Goal: Task Accomplishment & Management: Use online tool/utility

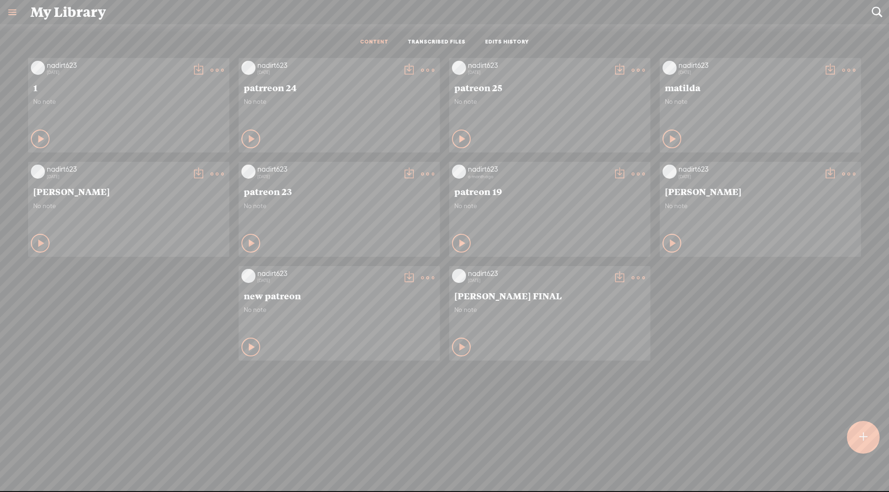
click at [843, 170] on t at bounding box center [848, 173] width 13 height 13
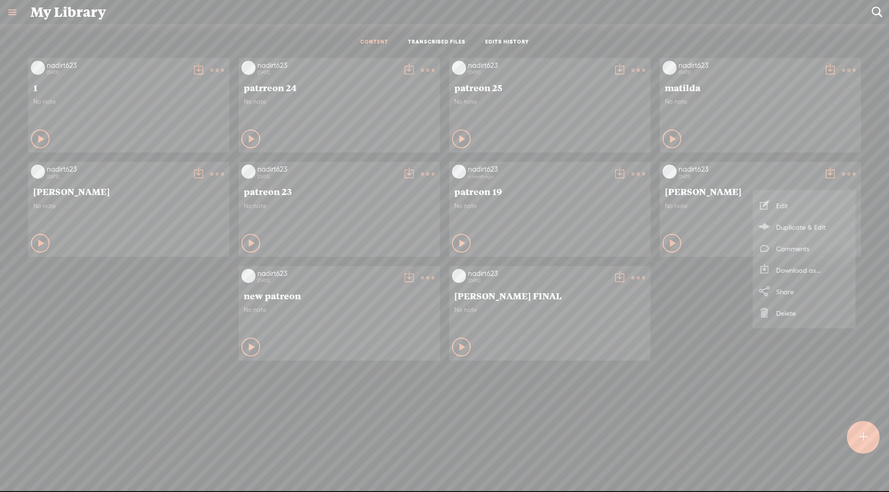
click at [782, 323] on link "Delete" at bounding box center [804, 313] width 94 height 22
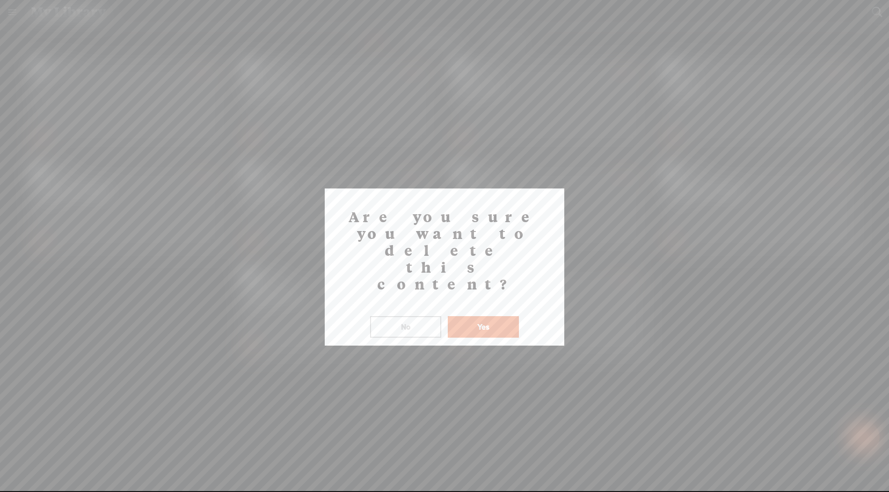
click at [492, 316] on button "Yes" at bounding box center [483, 327] width 71 height 22
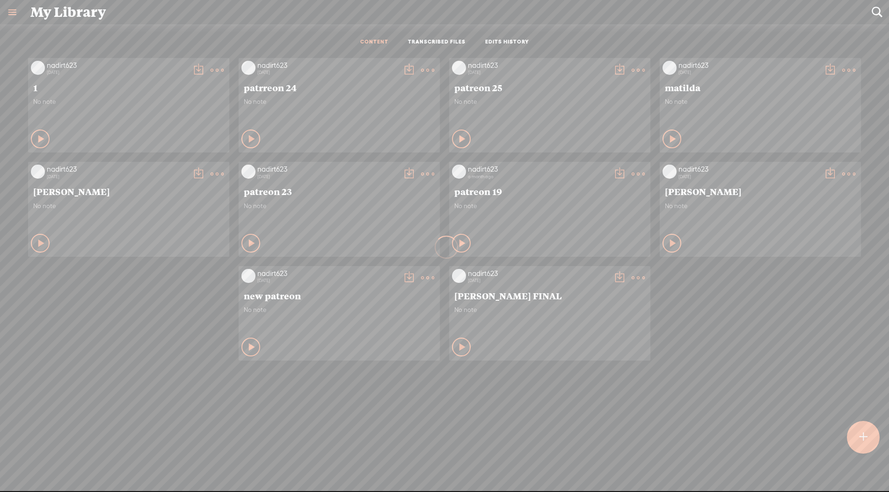
click at [15, 10] on link at bounding box center [12, 12] width 24 height 24
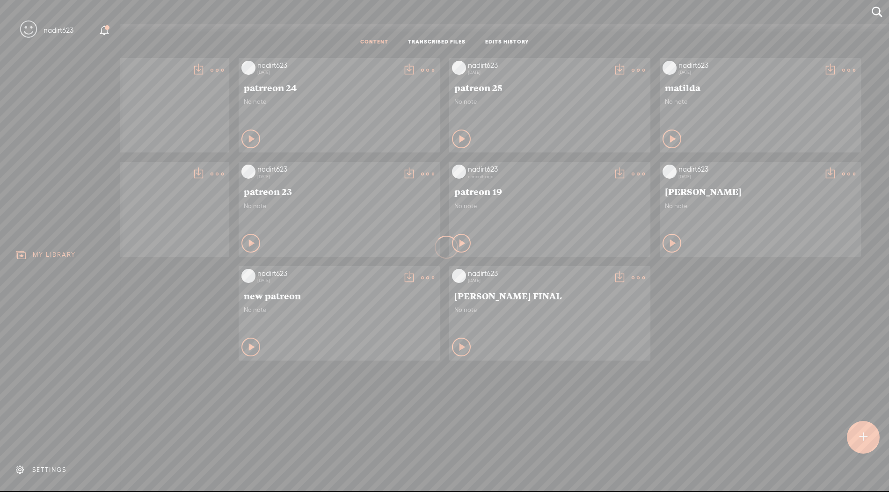
click at [35, 474] on div "SETTINGS" at bounding box center [49, 470] width 34 height 8
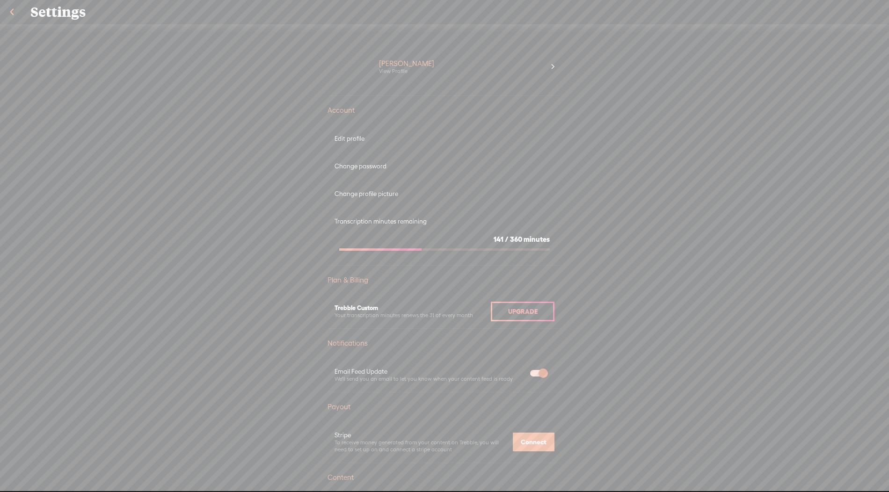
click at [13, 14] on link at bounding box center [11, 12] width 23 height 24
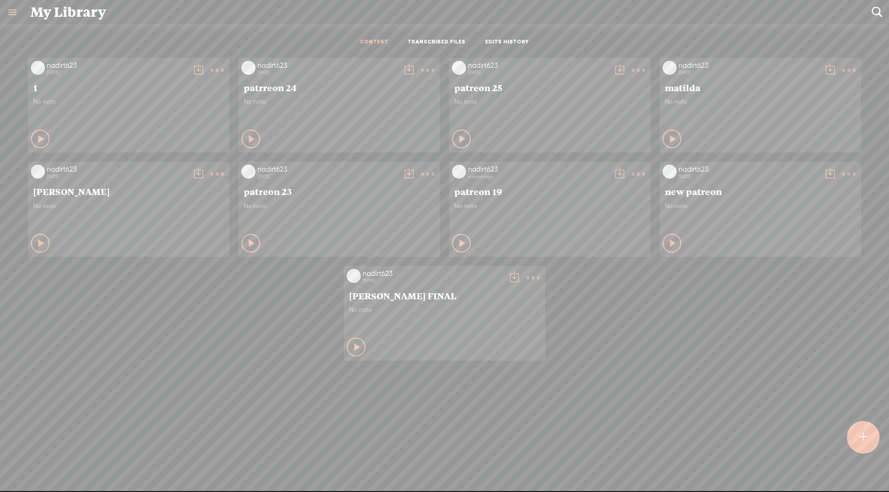
click at [534, 276] on t at bounding box center [532, 277] width 13 height 13
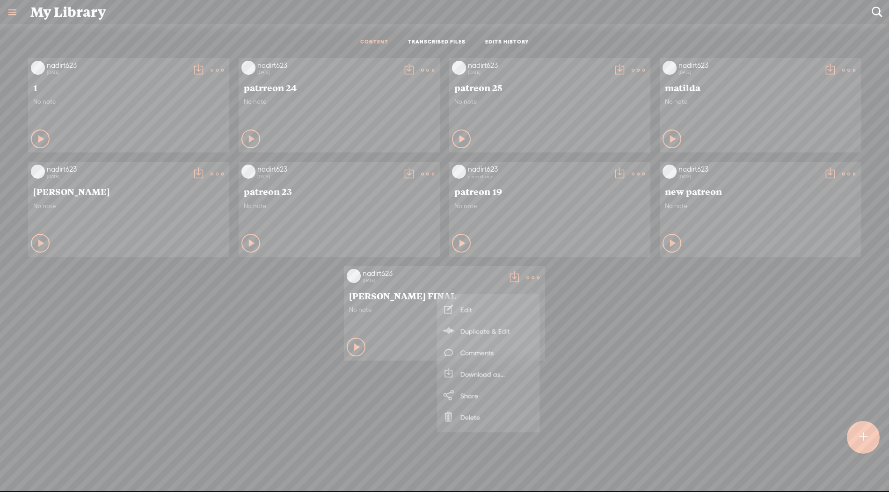
click at [469, 418] on link "Delete" at bounding box center [489, 418] width 94 height 22
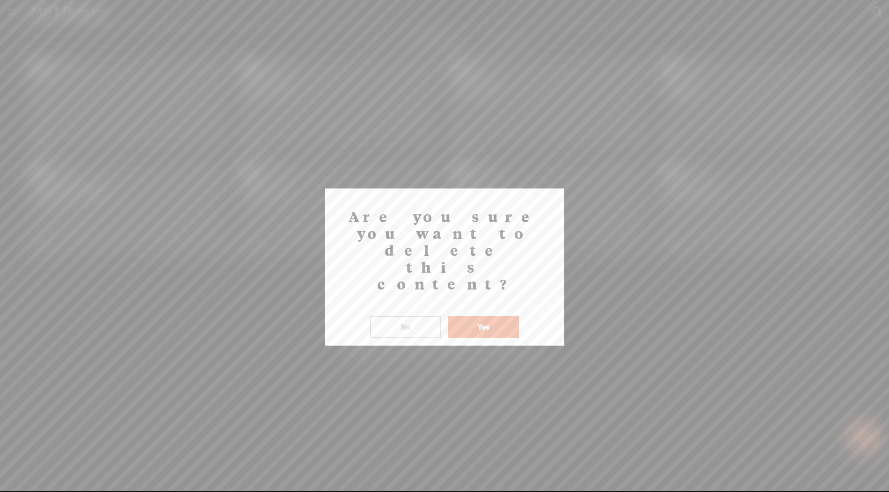
click at [494, 316] on button "Yes" at bounding box center [483, 327] width 71 height 22
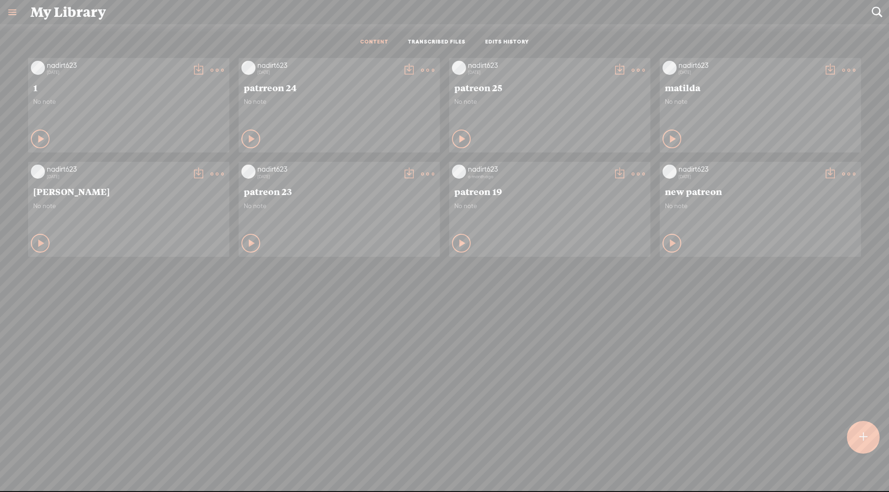
click at [218, 69] on t at bounding box center [217, 70] width 13 height 13
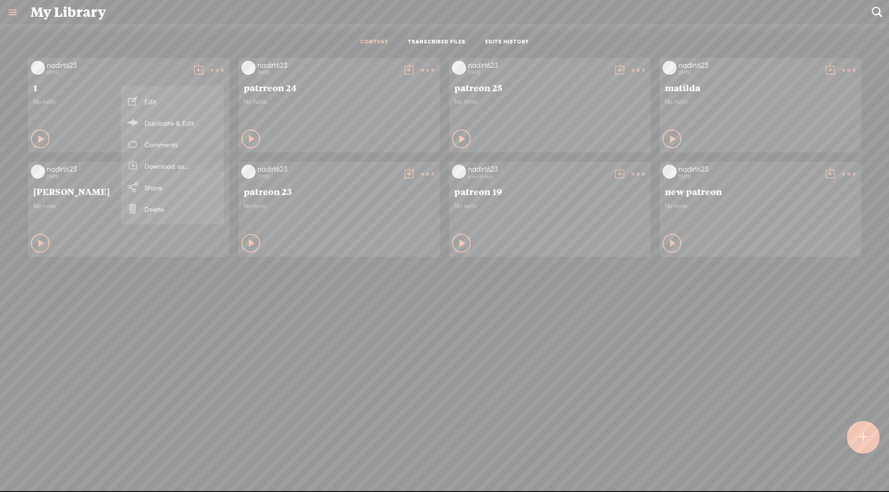
click at [267, 348] on div "nadirt623 [DATE] 1 No note Play Content Private [PERSON_NAME]" at bounding box center [444, 282] width 875 height 459
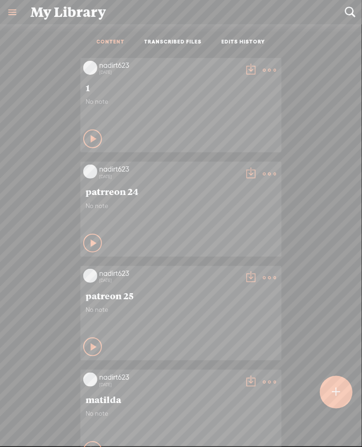
click at [338, 400] on t at bounding box center [336, 392] width 8 height 21
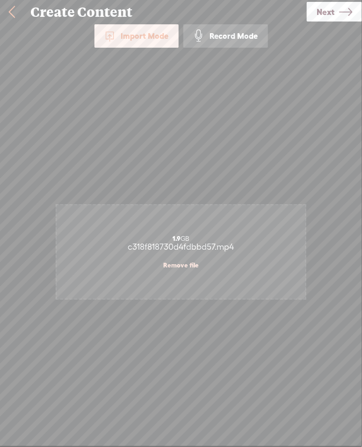
click at [334, 13] on span "Next" at bounding box center [326, 12] width 18 height 24
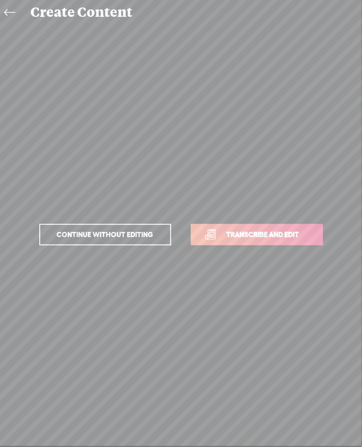
click at [263, 242] on link "Transcribe and edit" at bounding box center [257, 235] width 132 height 22
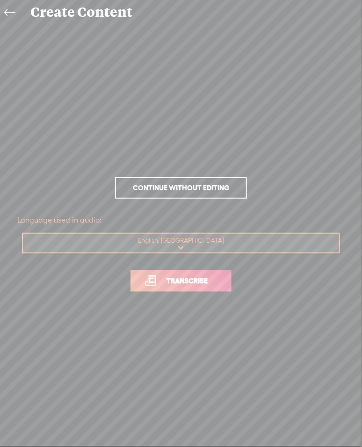
click at [192, 284] on span "Transcribe" at bounding box center [187, 281] width 61 height 11
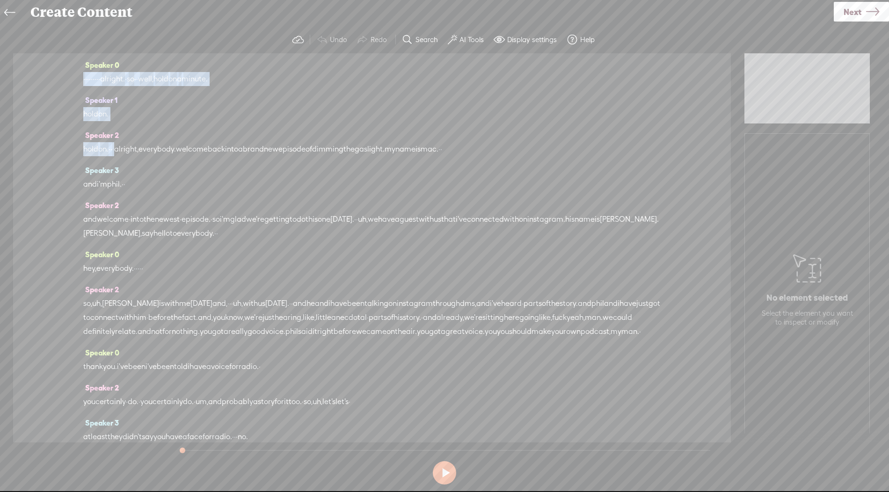
drag, startPoint x: 127, startPoint y: 149, endPoint x: 59, endPoint y: 78, distance: 98.3
click at [59, 78] on div "Speaker 0 · · · · · · · · · alright. · so · · well, hold on a minute. Speaker 1…" at bounding box center [372, 247] width 718 height 389
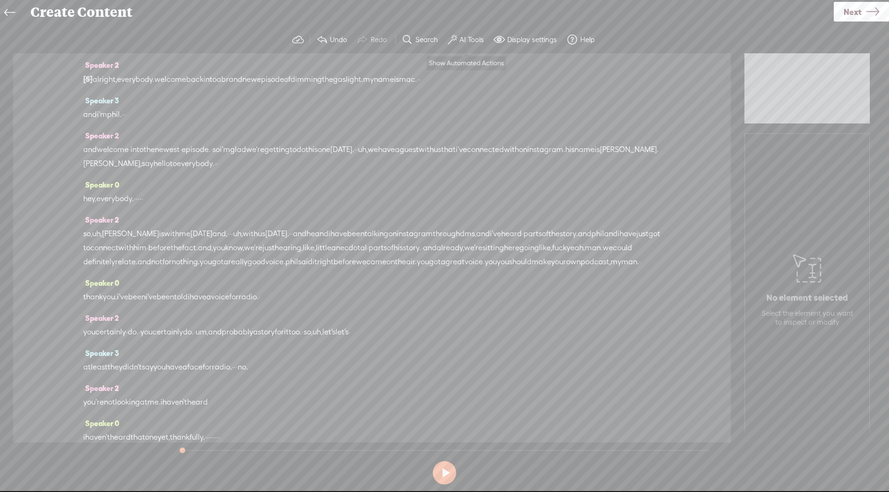
click at [462, 42] on label "AI Tools" at bounding box center [471, 39] width 24 height 9
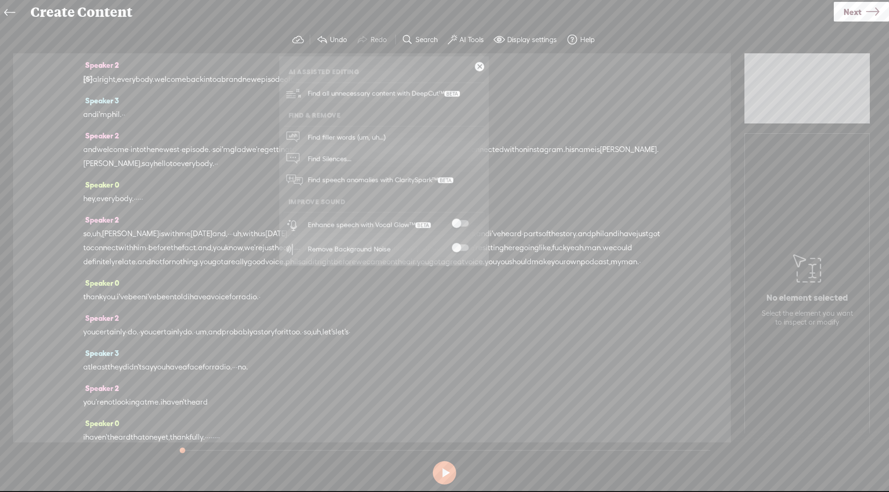
click at [452, 224] on span at bounding box center [460, 223] width 17 height 7
click at [459, 250] on span at bounding box center [460, 248] width 17 height 7
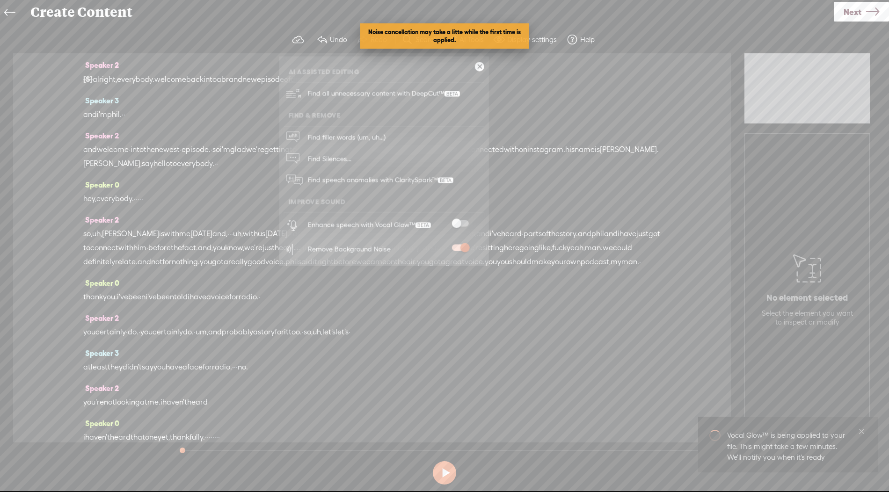
click at [581, 171] on div "Speaker 2 and welcome · into the newest · episode. · so i'm glad we're getting …" at bounding box center [371, 153] width 577 height 49
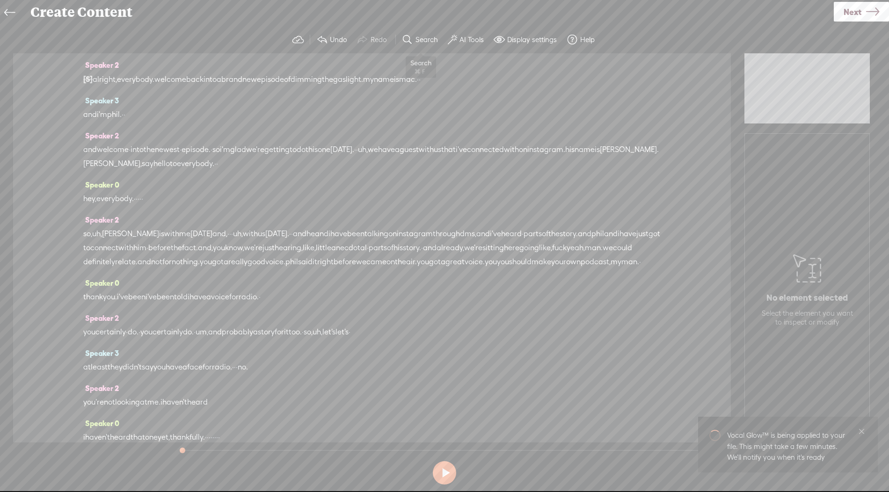
click at [420, 39] on label "Search" at bounding box center [426, 39] width 22 height 9
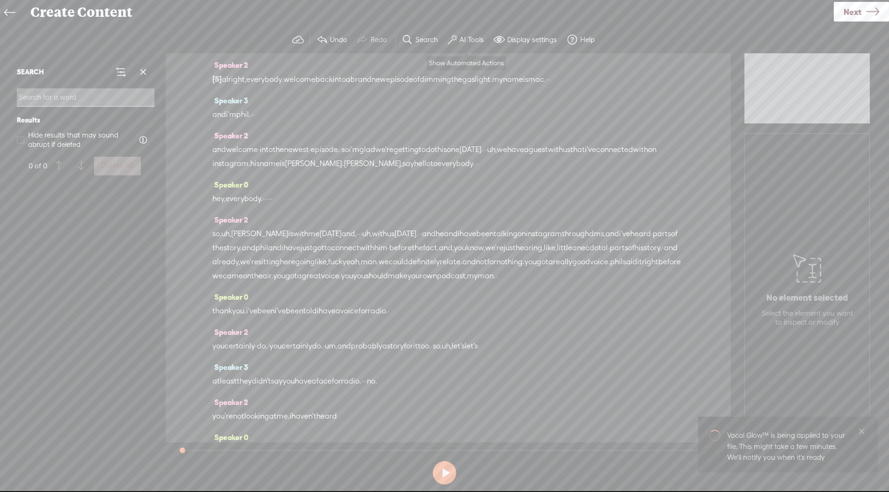
click at [476, 45] on button "AI Tools" at bounding box center [467, 39] width 46 height 19
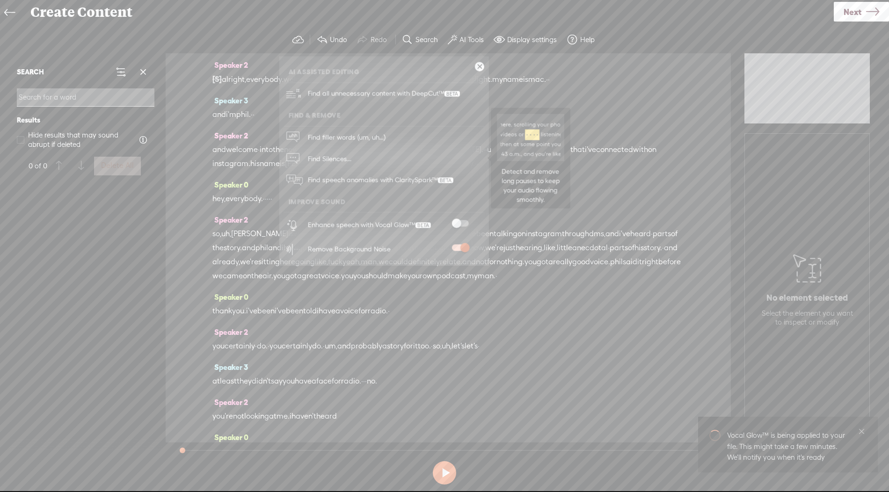
click at [374, 155] on link "Find Silences..." at bounding box center [384, 159] width 200 height 22
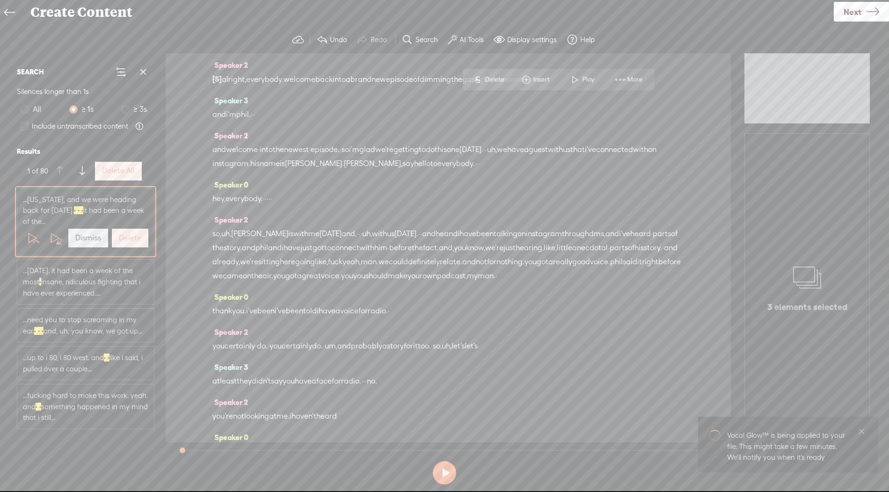
scroll to position [475, 0]
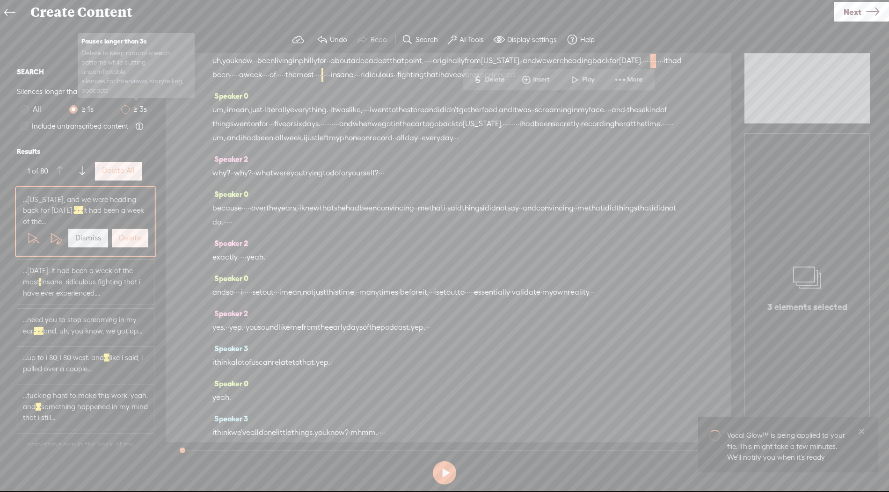
click at [124, 110] on span at bounding box center [125, 109] width 8 height 8
click at [124, 110] on input "≥ 3s" at bounding box center [125, 109] width 8 height 8
radio input "true"
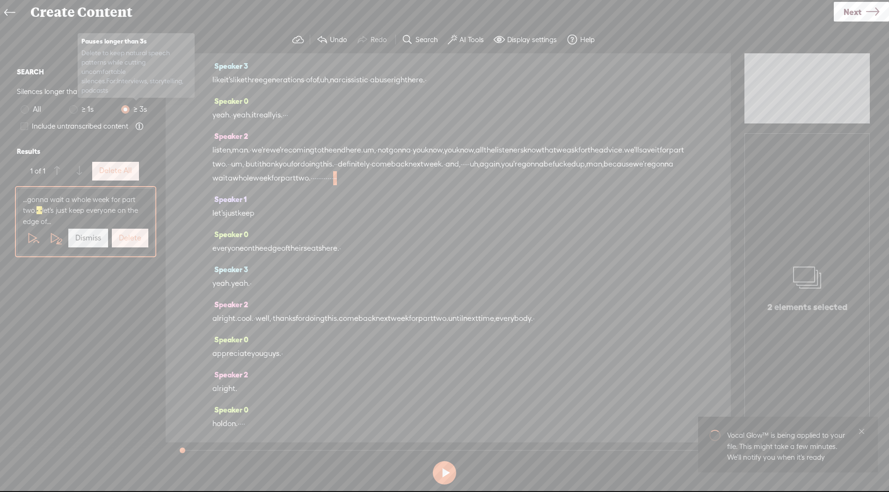
scroll to position [30620, 0]
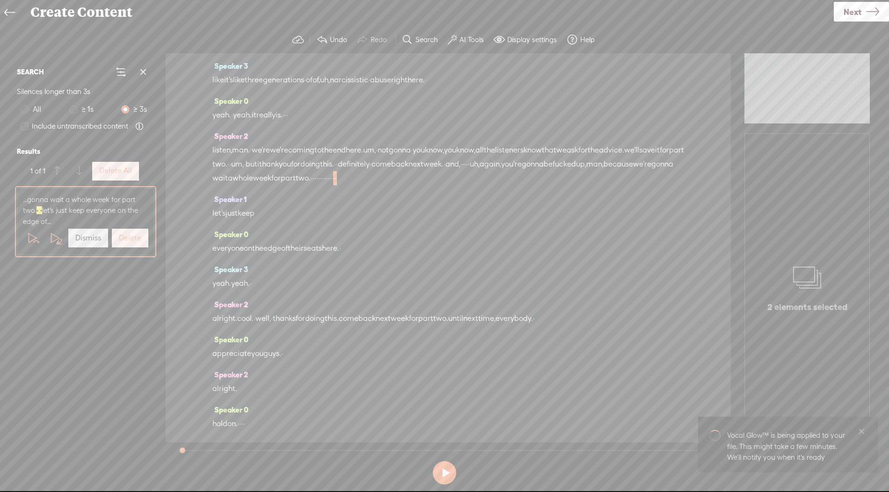
click at [109, 180] on button "Delete All" at bounding box center [115, 171] width 47 height 19
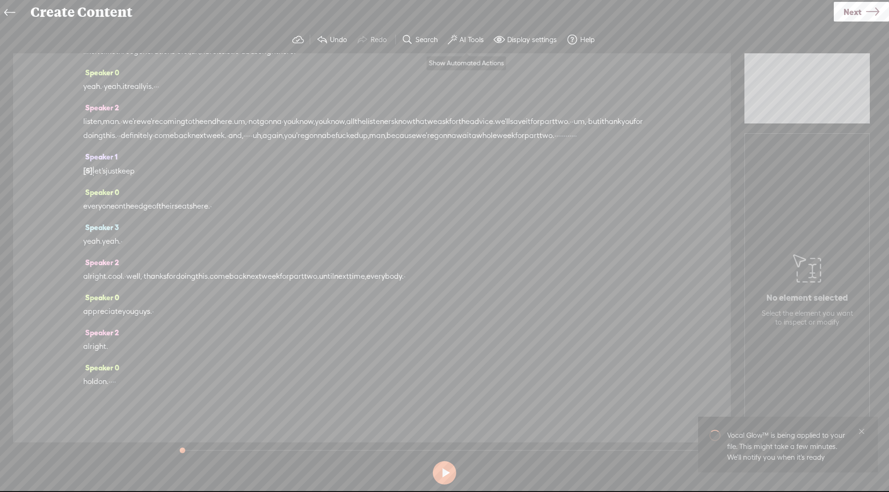
click at [465, 41] on label "AI Tools" at bounding box center [471, 39] width 24 height 9
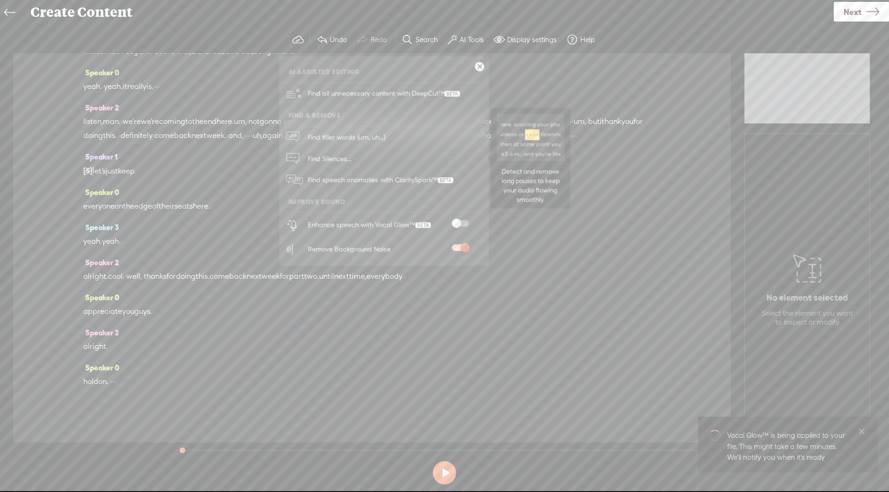
click at [376, 156] on link "Find Silences..." at bounding box center [384, 159] width 200 height 22
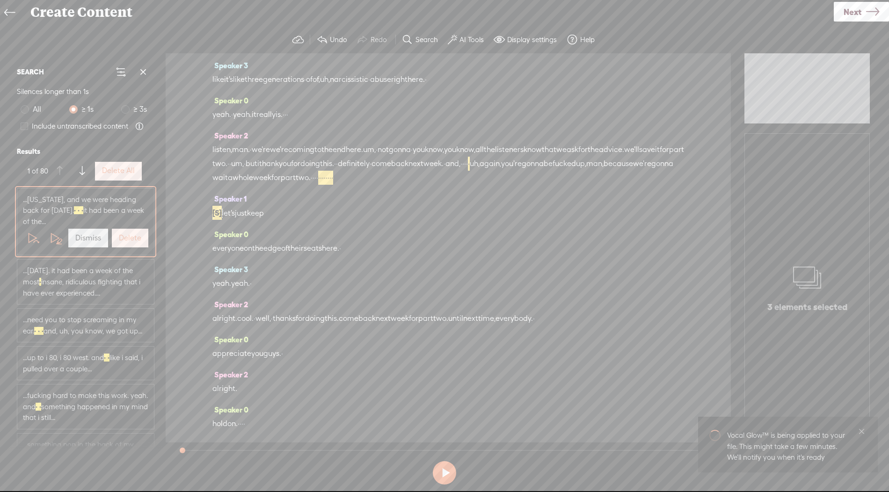
scroll to position [475, 0]
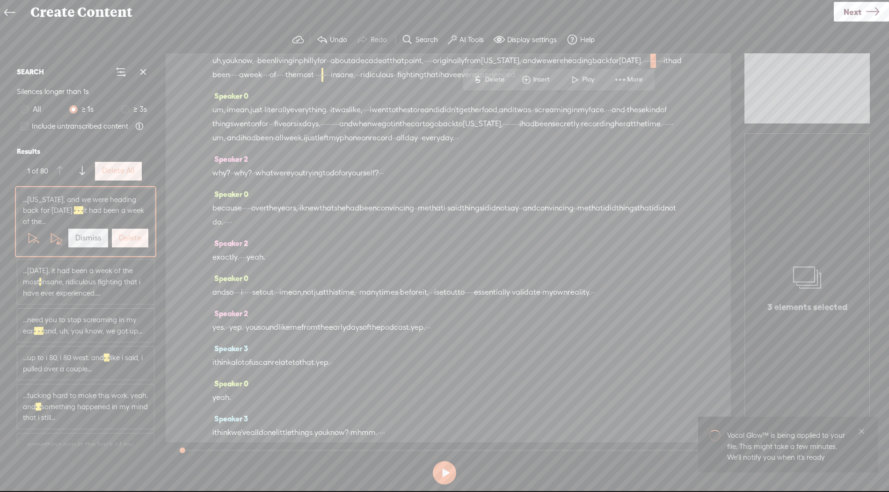
click at [126, 174] on label "Delete All" at bounding box center [118, 171] width 33 height 10
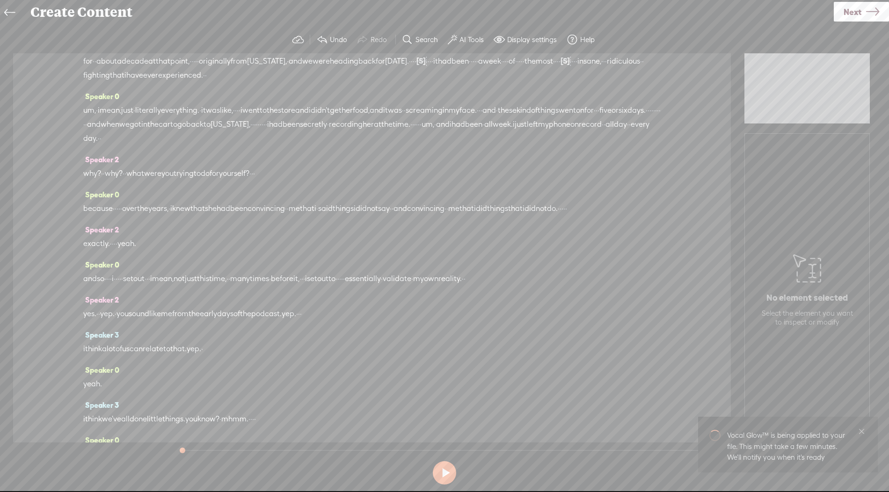
click at [126, 174] on div "Speaker 2 why? · · why? · · what were you trying to do for yourself? · · ·" at bounding box center [371, 170] width 577 height 35
click at [416, 33] on button "Search" at bounding box center [421, 39] width 46 height 19
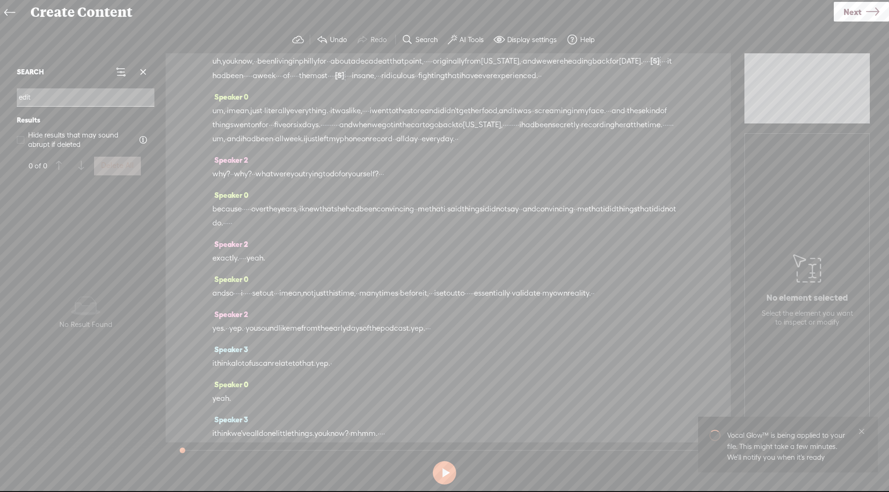
type input "edit"
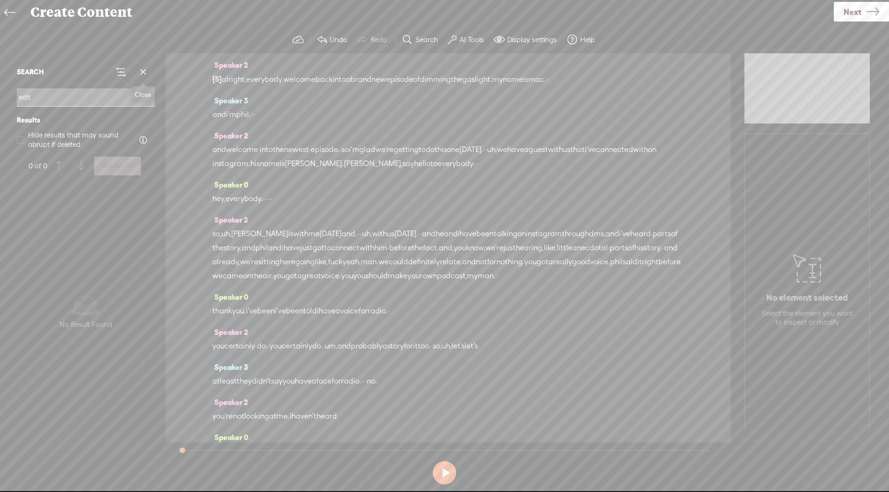
click at [148, 74] on span at bounding box center [143, 72] width 14 height 14
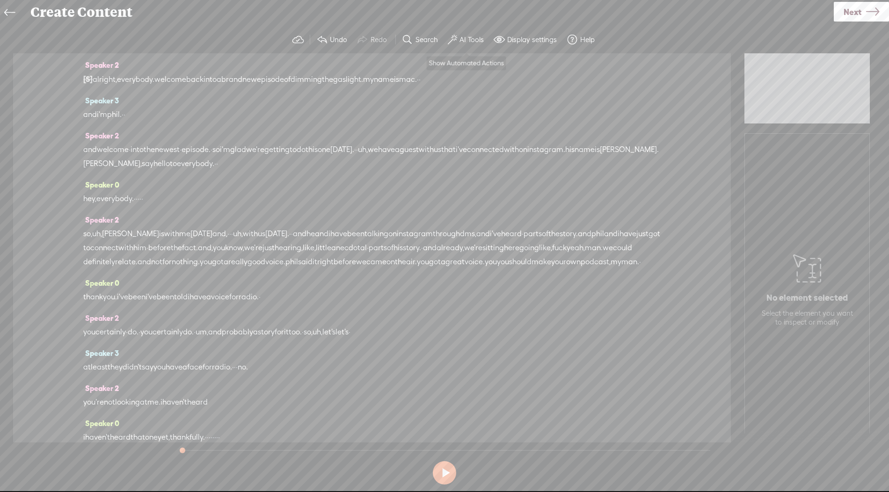
click at [466, 43] on label "AI Tools" at bounding box center [471, 39] width 24 height 9
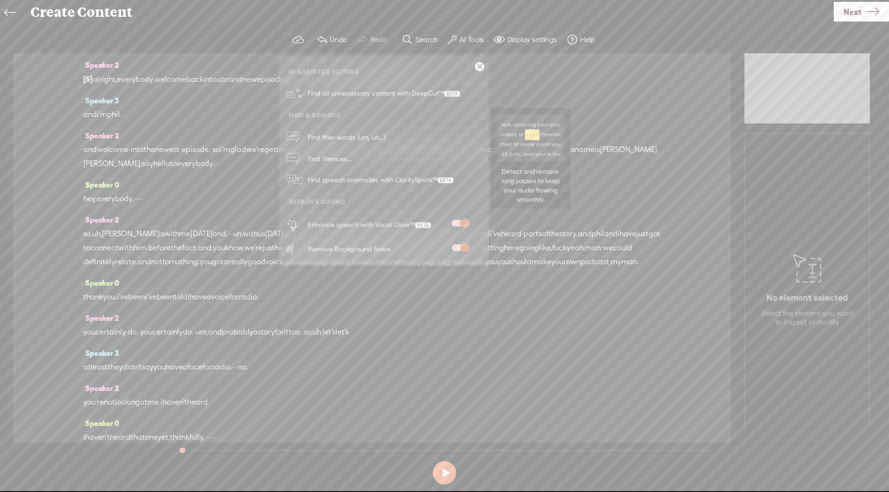
click at [357, 161] on link "Find Silences..." at bounding box center [384, 159] width 200 height 22
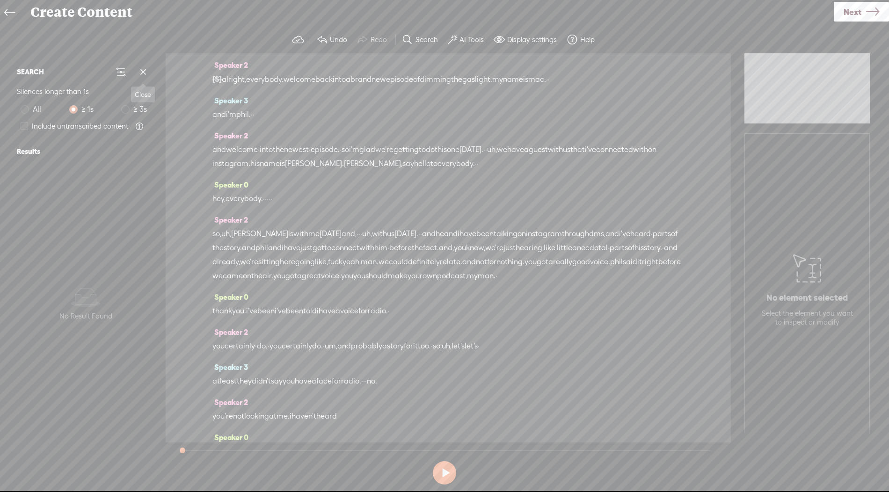
click at [114, 73] on button at bounding box center [120, 72] width 19 height 19
click at [137, 69] on span at bounding box center [143, 72] width 14 height 14
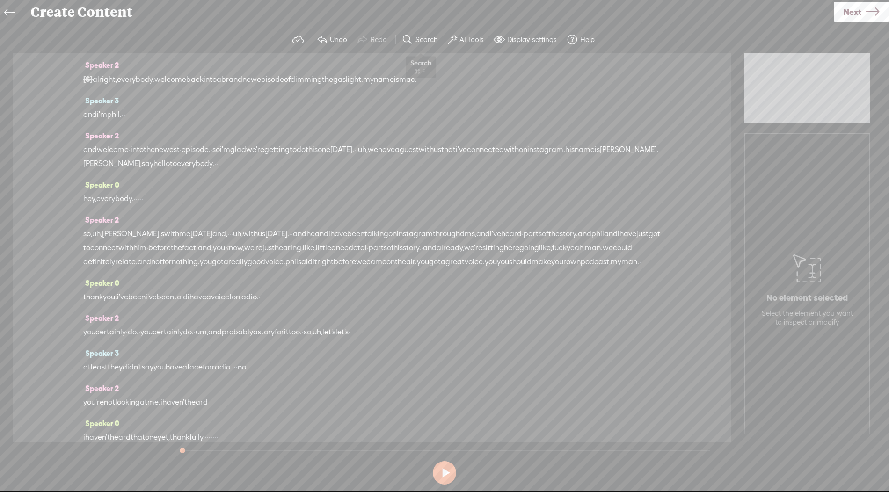
click at [409, 39] on span at bounding box center [407, 39] width 11 height 11
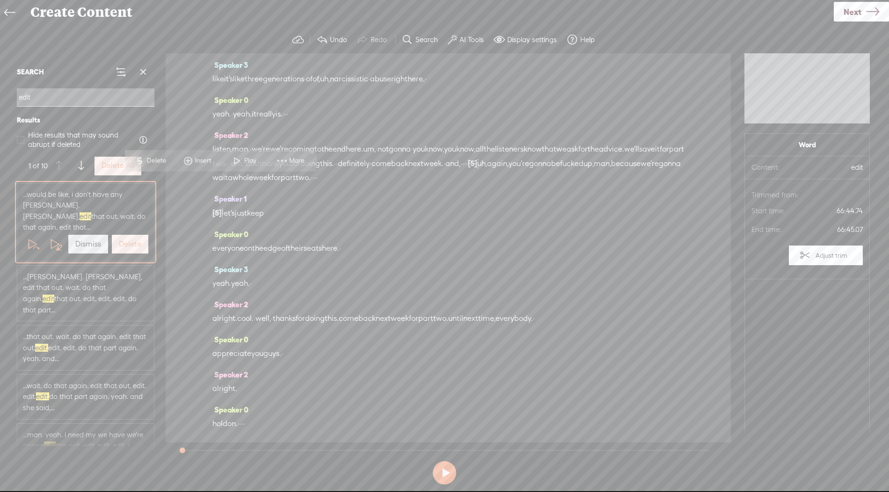
scroll to position [18567, 0]
type input "edit"
drag, startPoint x: 509, startPoint y: 184, endPoint x: 445, endPoint y: 228, distance: 78.1
click at [445, 228] on div "Speaker 2 [S] · · · · · · · · · alright. · so · · well, hold on a minute. hold …" at bounding box center [448, 247] width 565 height 389
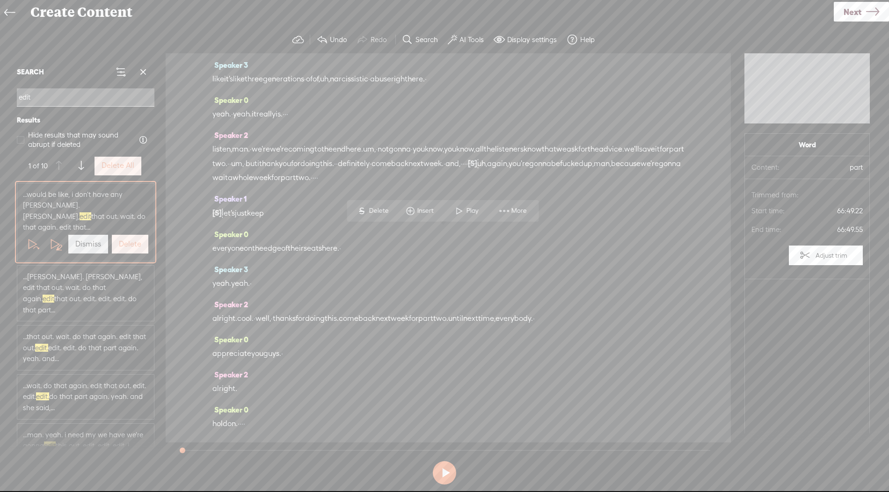
drag, startPoint x: 509, startPoint y: 182, endPoint x: 399, endPoint y: 188, distance: 110.5
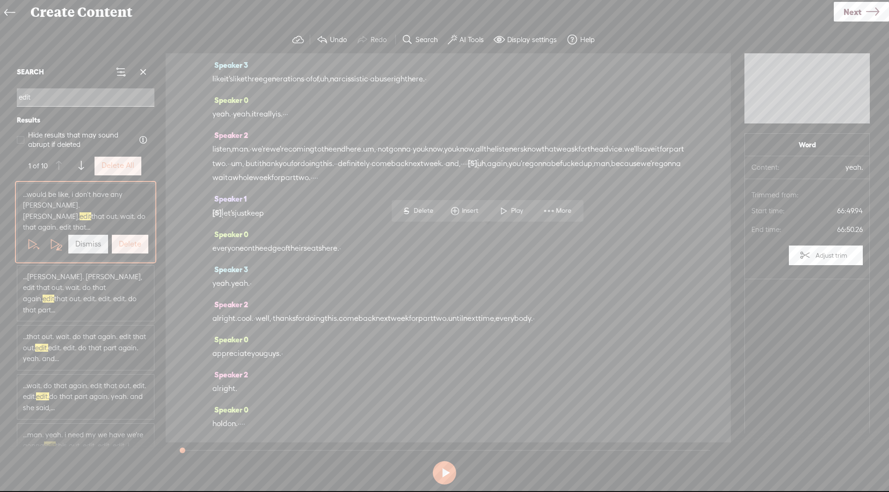
drag, startPoint x: 508, startPoint y: 182, endPoint x: 613, endPoint y: 241, distance: 121.3
click at [613, 241] on div "Speaker 2 [S] · · · · · · · · · alright. · so · · well, hold on a minute. hold …" at bounding box center [448, 247] width 565 height 389
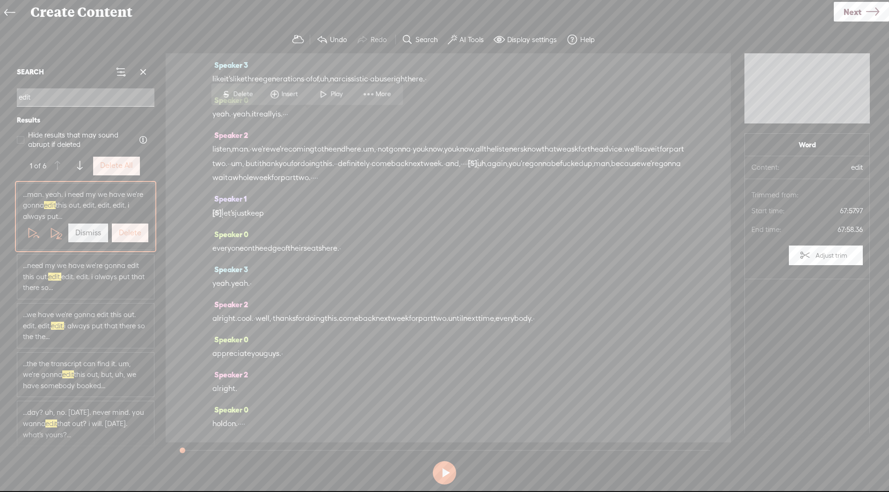
scroll to position [19196, 0]
drag, startPoint x: 215, startPoint y: 242, endPoint x: 482, endPoint y: 307, distance: 274.8
click at [482, 307] on div "Speaker 2 [S] · · · · · · · · · alright. · so · · well, hold on a minute. hold …" at bounding box center [448, 247] width 565 height 389
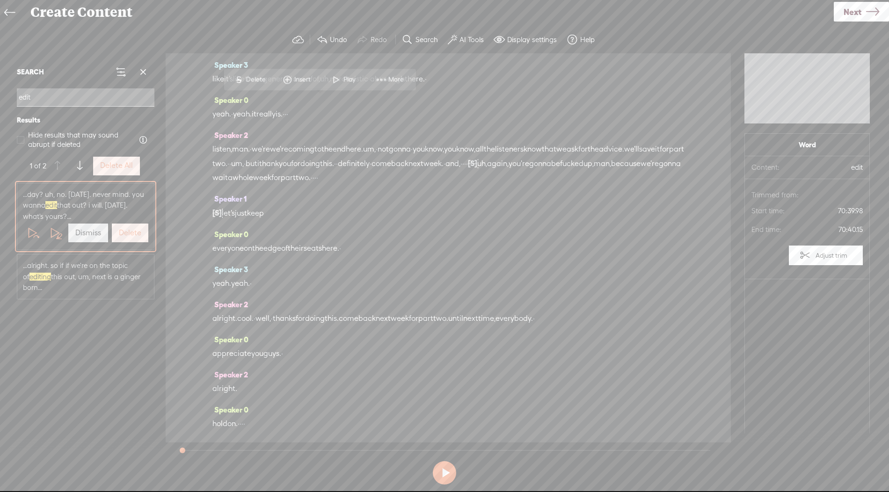
scroll to position [19533, 0]
drag, startPoint x: 242, startPoint y: 295, endPoint x: 494, endPoint y: 317, distance: 253.6
click at [87, 207] on span "...day? uh, no. [DATE]. never mind. you wanna edit that out? i will. [DATE]. wh…" at bounding box center [85, 205] width 125 height 33
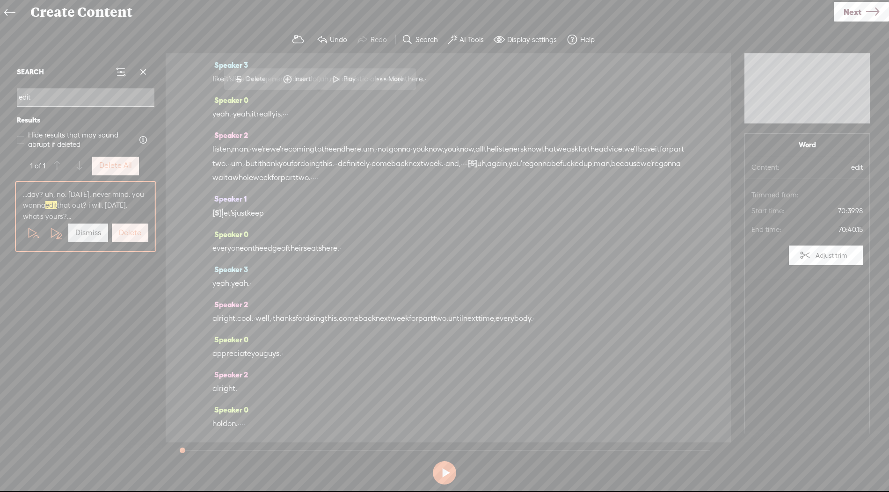
scroll to position [19477, 0]
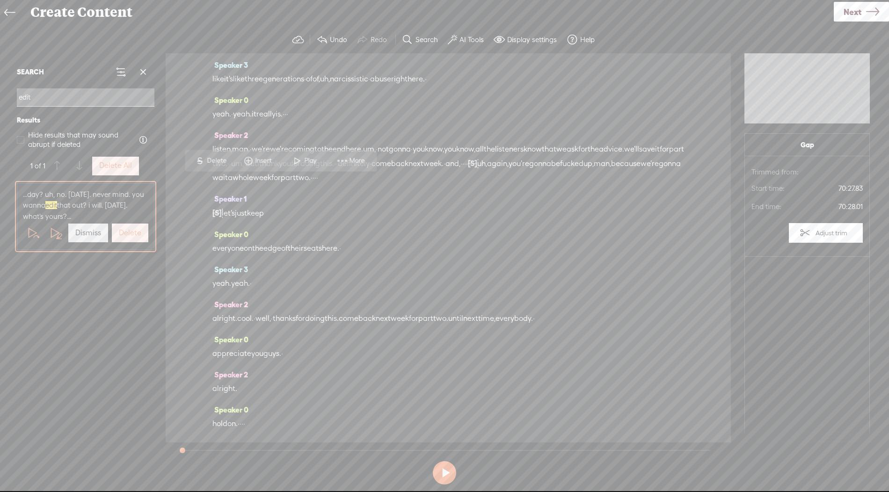
scroll to position [19310, 0]
drag, startPoint x: 637, startPoint y: 184, endPoint x: 250, endPoint y: 403, distance: 444.5
click at [250, 403] on div "Speaker 2 [S] · · · · · · · · · alright. · so · · well, hold on a minute. hold …" at bounding box center [448, 247] width 565 height 389
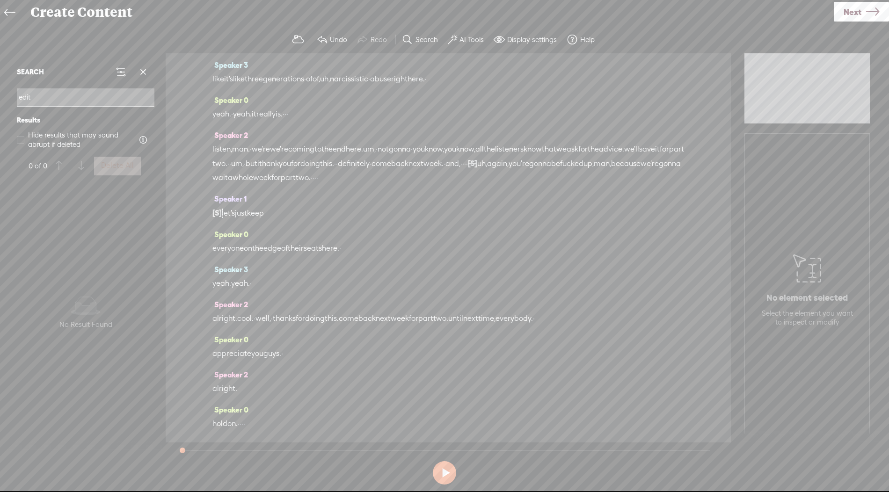
click at [142, 70] on span at bounding box center [143, 72] width 14 height 14
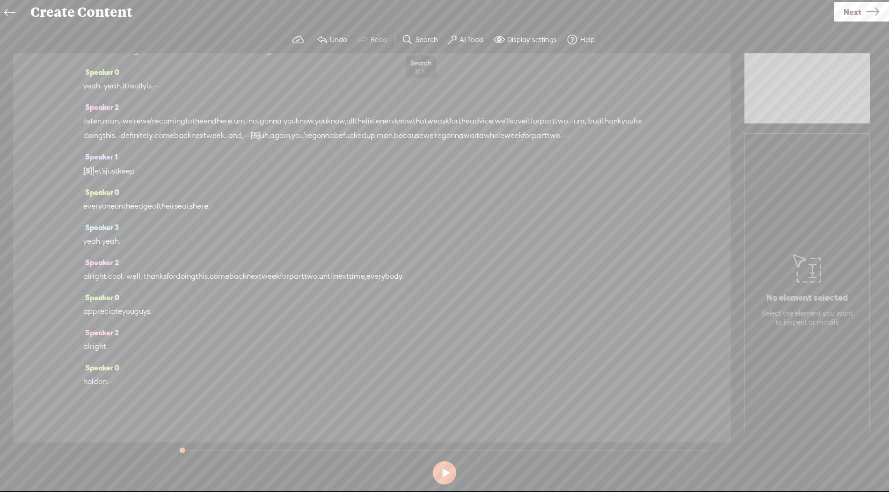
click at [422, 43] on label "Search" at bounding box center [426, 39] width 22 height 9
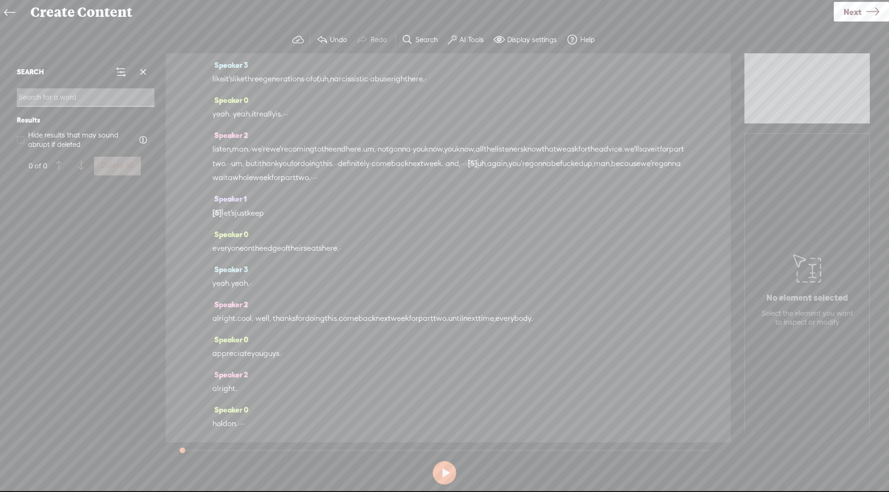
click at [55, 102] on input at bounding box center [86, 97] width 138 height 18
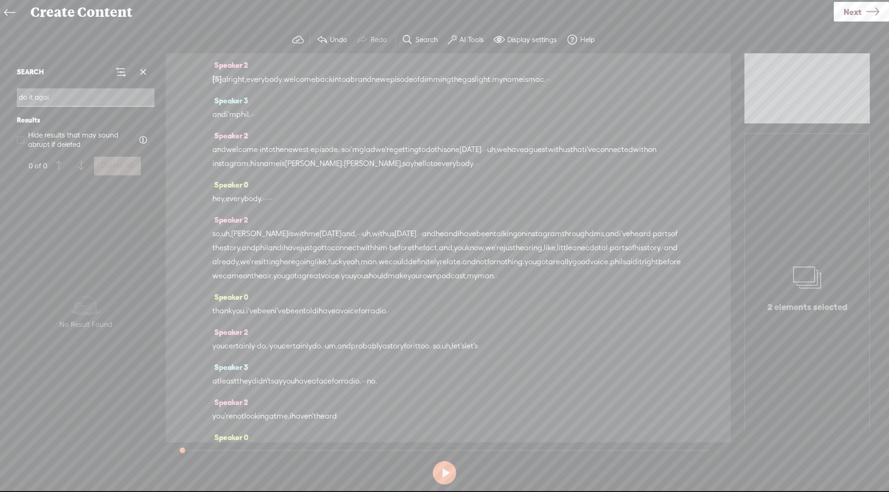
scroll to position [47, 0]
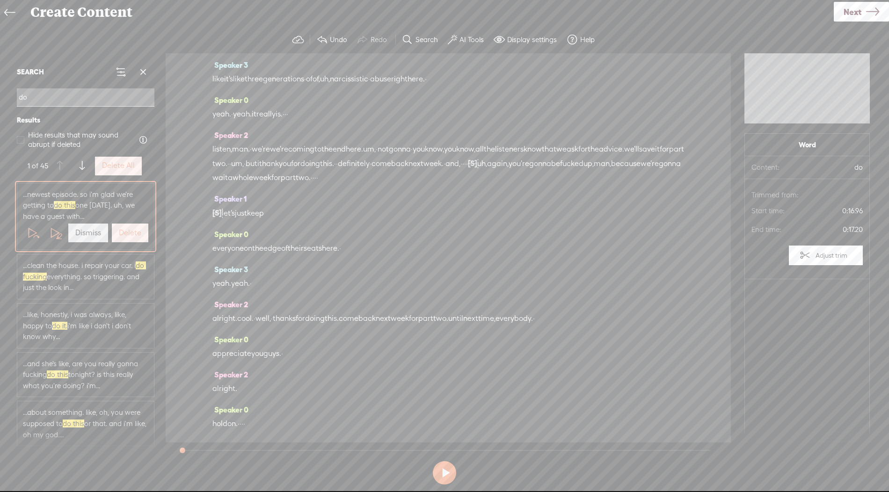
type input "d"
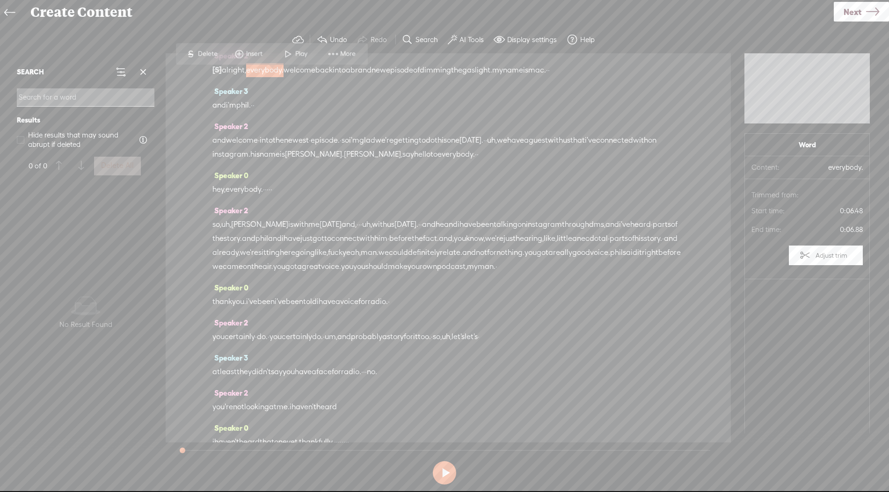
scroll to position [0, 0]
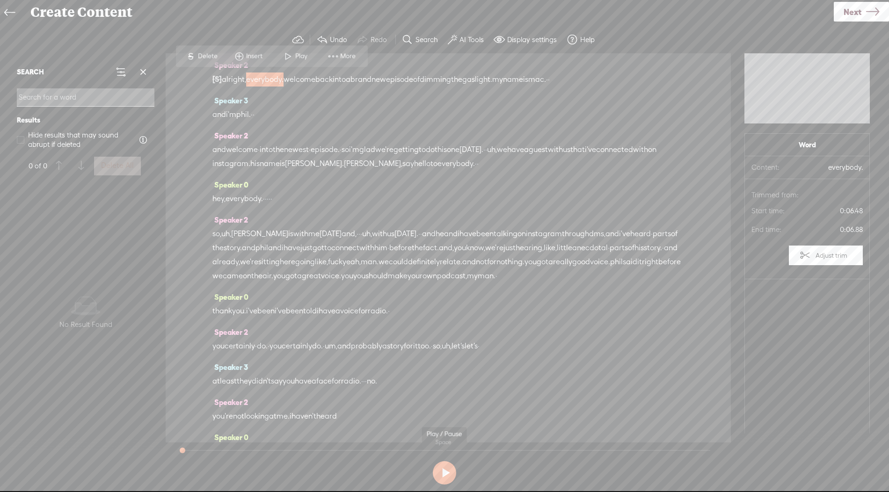
click at [447, 466] on button at bounding box center [444, 472] width 23 height 23
click at [141, 72] on span at bounding box center [143, 72] width 14 height 14
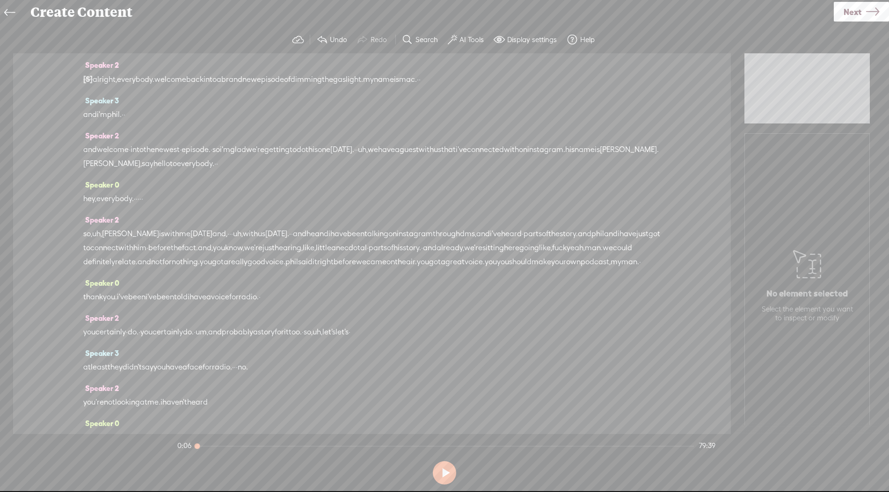
click at [857, 17] on span "Next" at bounding box center [852, 12] width 18 height 24
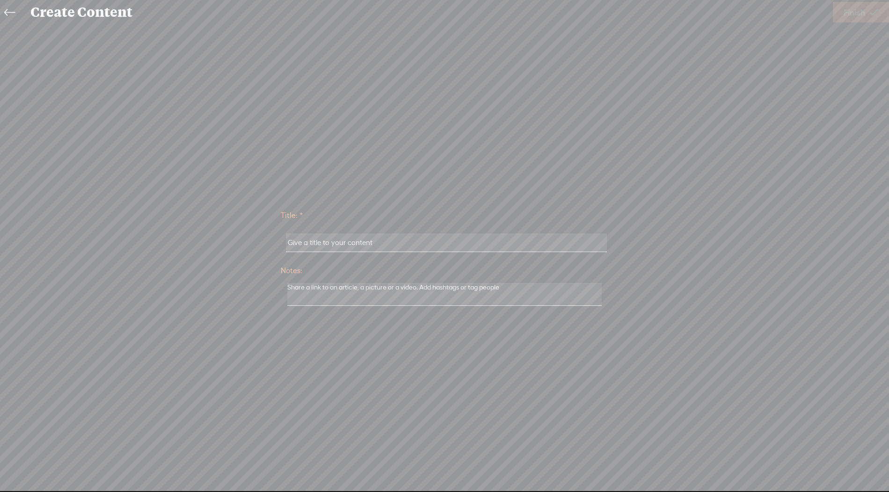
click at [424, 247] on input "text" at bounding box center [446, 242] width 320 height 18
click at [12, 14] on icon at bounding box center [9, 12] width 11 height 21
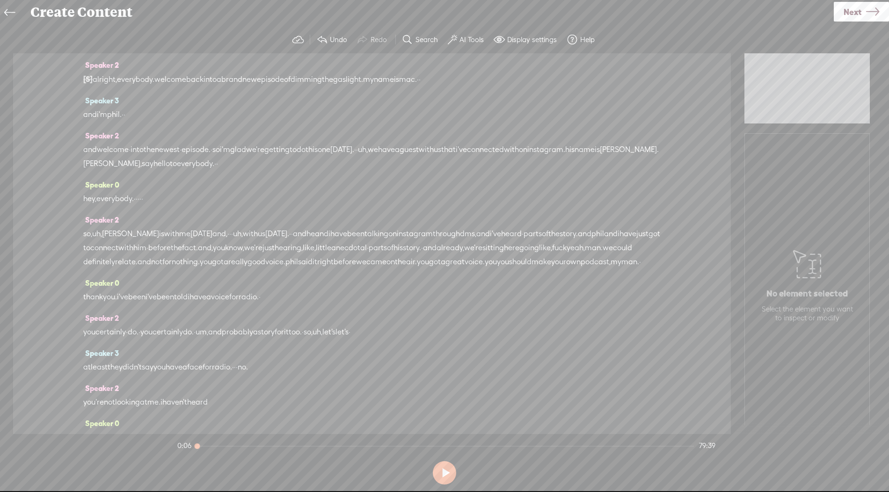
click at [874, 14] on icon at bounding box center [872, 12] width 13 height 24
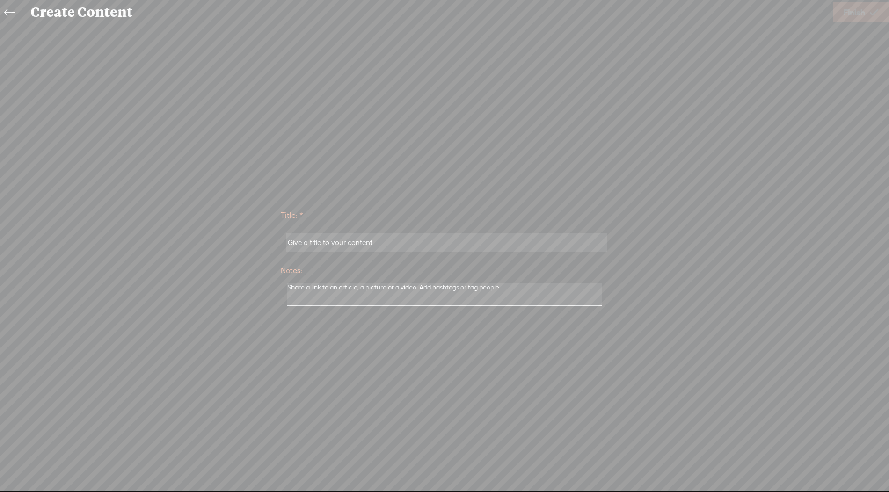
click at [355, 238] on input "text" at bounding box center [446, 242] width 320 height 18
type input "[PERSON_NAME] part 1"
click at [850, 5] on span "Finish" at bounding box center [854, 12] width 22 height 24
